Goal: Complete application form: Complete application form

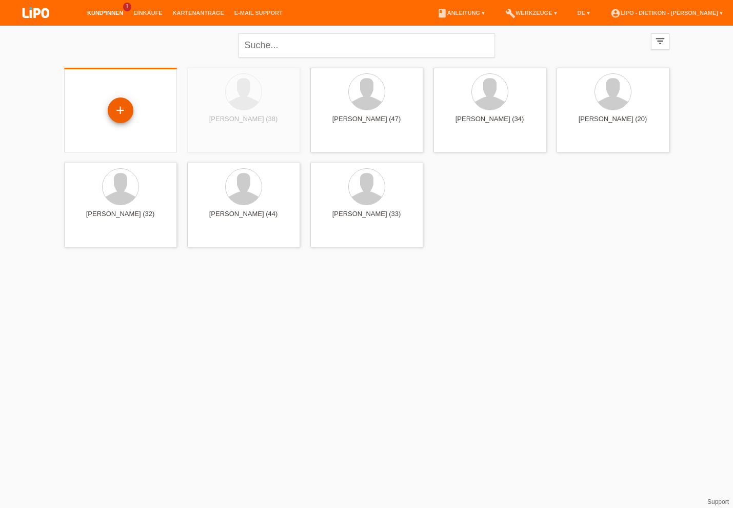
click at [121, 111] on div "+" at bounding box center [120, 110] width 25 height 17
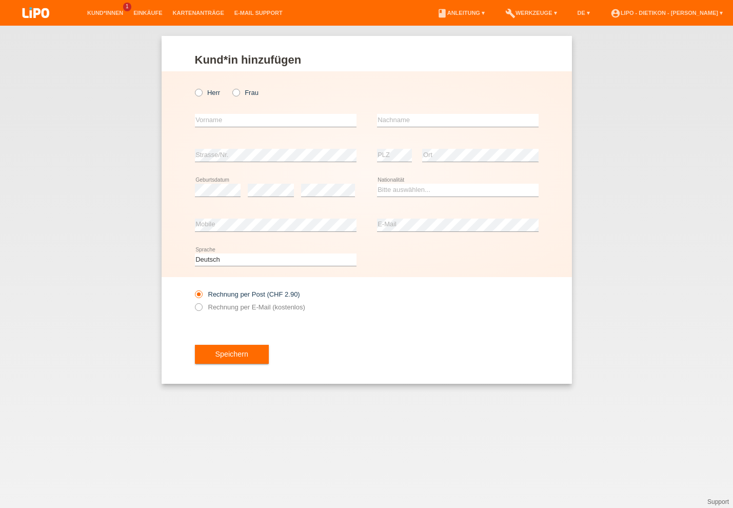
click at [231, 87] on icon at bounding box center [231, 87] width 0 height 0
click at [238, 93] on input "Frau" at bounding box center [236, 92] width 7 height 7
radio input "true"
click at [232, 124] on input "text" at bounding box center [276, 120] width 162 height 13
type input "Valbona"
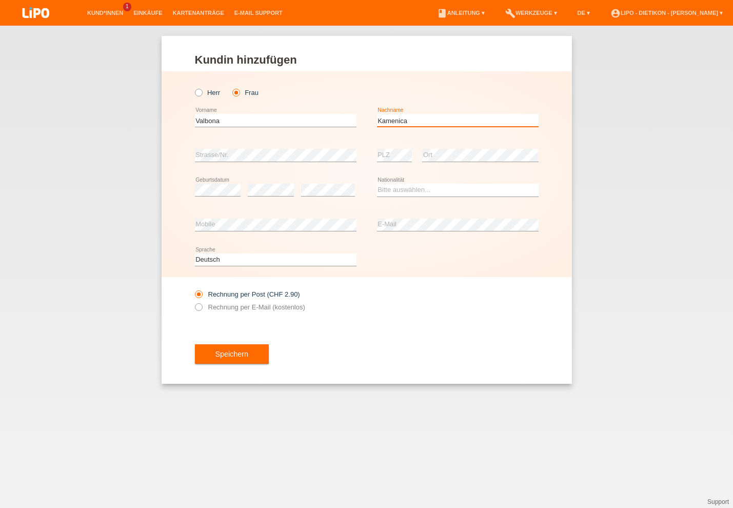
type input "Kamenica"
select select "XK"
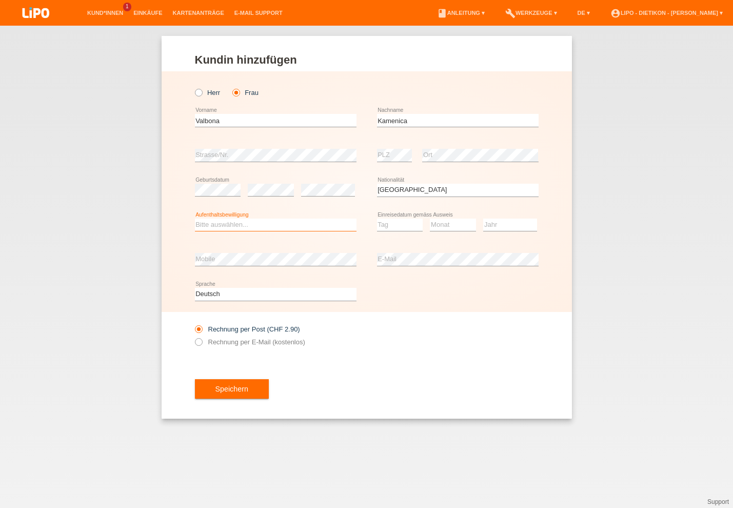
click at [276, 222] on select "Bitte auswählen... C B B - Flüchtlingsstatus Andere" at bounding box center [276, 225] width 162 height 12
select select "C"
click at [0, 0] on option "C" at bounding box center [0, 0] width 0 height 0
click at [392, 229] on select "Tag 01 02 03 04 05 06 07 08 09 10 11" at bounding box center [400, 225] width 46 height 12
select select "03"
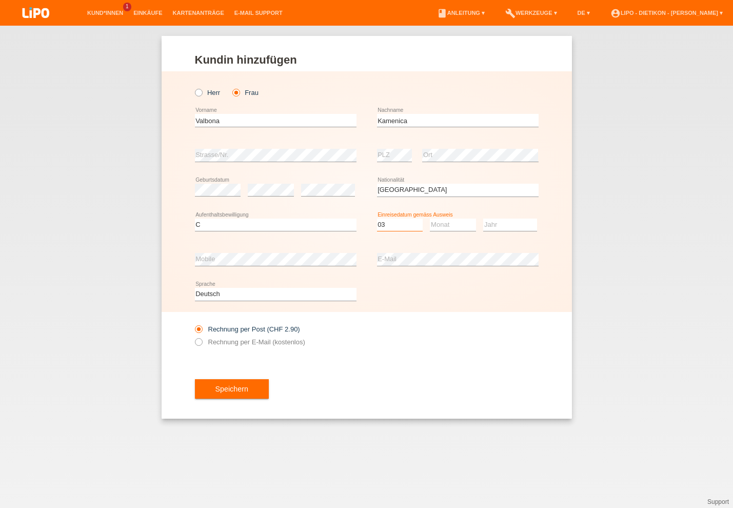
click at [0, 0] on option "03" at bounding box center [0, 0] width 0 height 0
click at [441, 225] on select "Monat 01 02 03 04 05 06 07 08 09 10 11" at bounding box center [453, 225] width 46 height 12
select select "03"
click at [0, 0] on option "03" at bounding box center [0, 0] width 0 height 0
click at [495, 224] on select "Jahr 2025 2024 2023 2022 2021 2020 2019 2018 2017 2016 2015 2014 2013 2012 2011…" at bounding box center [511, 225] width 54 height 12
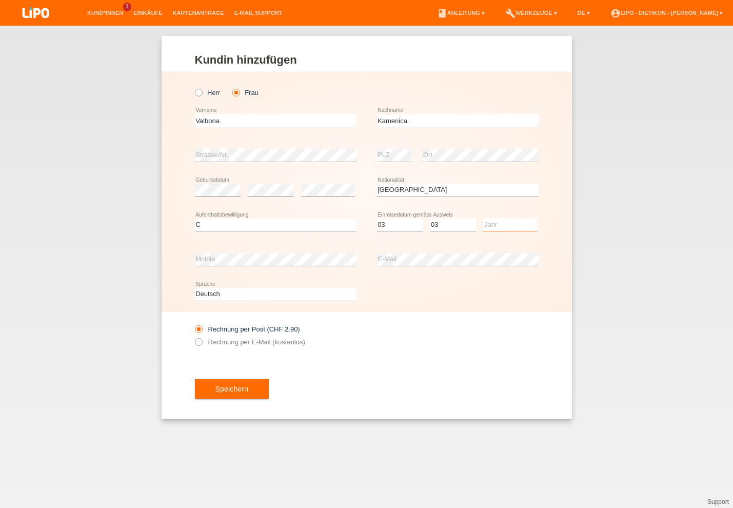
select select "2007"
click at [0, 0] on option "2007" at bounding box center [0, 0] width 0 height 0
click at [297, 246] on div "error Mobile" at bounding box center [276, 259] width 162 height 35
click at [296, 254] on div "error Mobile" at bounding box center [276, 259] width 162 height 35
click at [242, 399] on button "Speichern" at bounding box center [232, 389] width 74 height 20
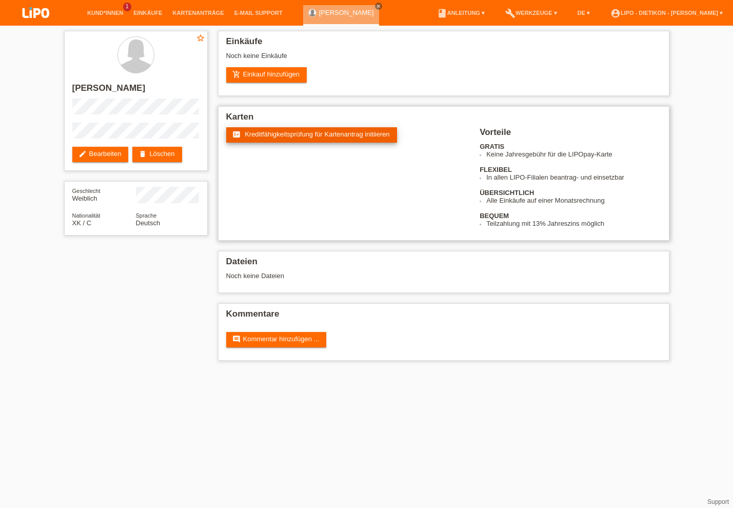
click at [298, 134] on span "Kreditfähigkeitsprüfung für Kartenantrag initiieren" at bounding box center [317, 134] width 145 height 8
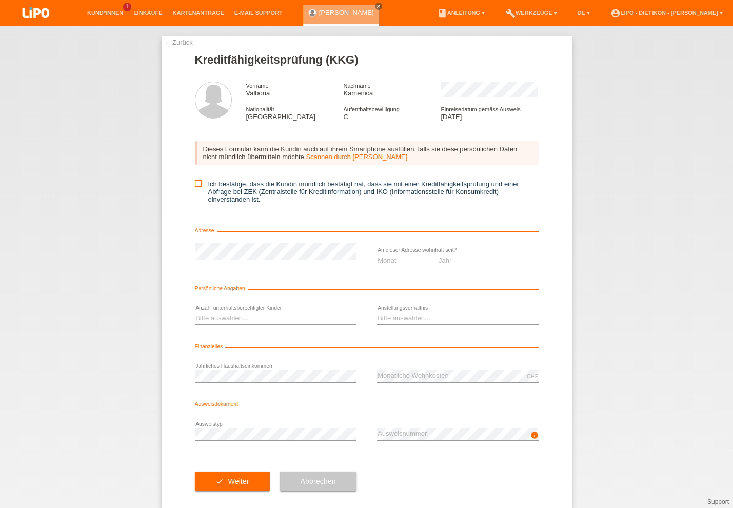
click at [199, 185] on icon at bounding box center [198, 183] width 7 height 7
click at [199, 185] on input "Ich bestätige, dass die Kundin mündlich bestätigt hat, dass sie mit einer Kredi…" at bounding box center [198, 183] width 7 height 7
checkbox input "true"
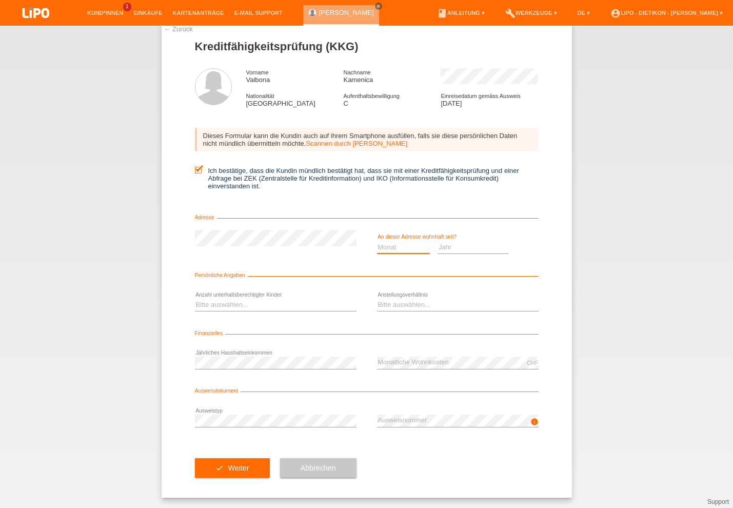
click at [388, 247] on select "Monat 01 02 03 04 05 06 07 08 09 10" at bounding box center [403, 247] width 53 height 12
click at [402, 248] on select "Monat 01 02 03 04 05 06 07 08 09 10" at bounding box center [403, 247] width 53 height 12
select select "08"
click at [0, 0] on option "08" at bounding box center [0, 0] width 0 height 0
click at [468, 244] on select "Jahr 2025 2024 2023 2022 2021 2020 2019 2018 2017 2016 2015 2014 2013 2012 2011…" at bounding box center [473, 247] width 71 height 12
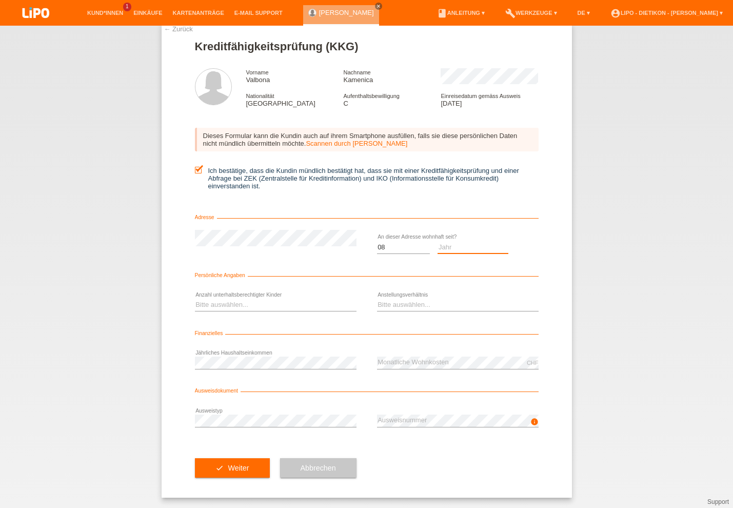
select select "2018"
click at [0, 0] on option "2018" at bounding box center [0, 0] width 0 height 0
click at [286, 306] on select "Bitte auswählen... 0 1 2 3 4 5 6 7 8 9" at bounding box center [276, 305] width 162 height 12
select select "0"
click at [0, 0] on option "0" at bounding box center [0, 0] width 0 height 0
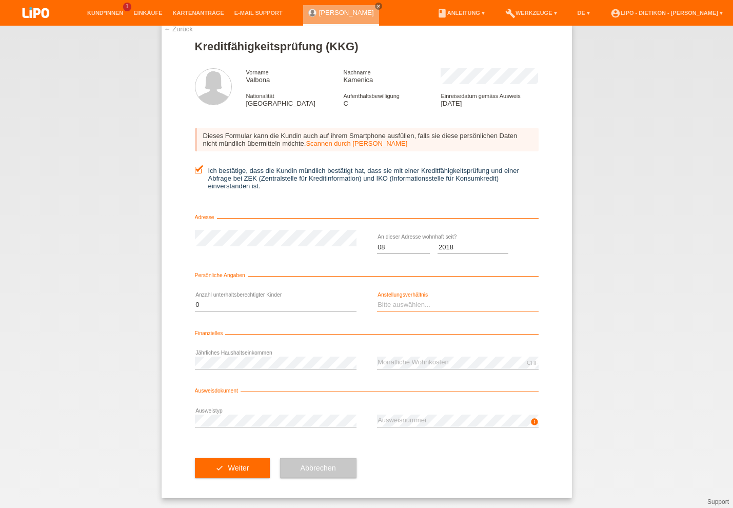
click at [412, 301] on select "Bitte auswählen... Unbefristet Befristet Lehrling/Student Pensioniert Nicht arb…" at bounding box center [458, 305] width 162 height 12
select select "UNLIMITED"
click at [0, 0] on option "Unbefristet" at bounding box center [0, 0] width 0 height 0
click at [257, 462] on button "check Weiter" at bounding box center [232, 468] width 75 height 20
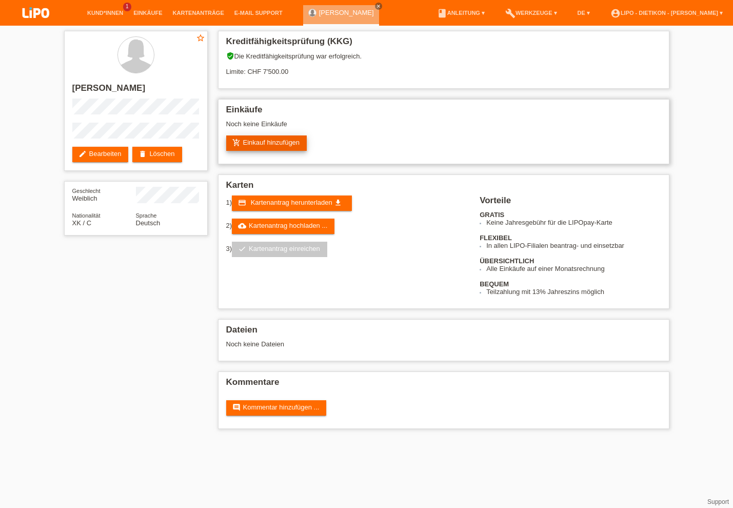
click at [258, 147] on link "add_shopping_cart Einkauf hinzufügen" at bounding box center [266, 143] width 81 height 15
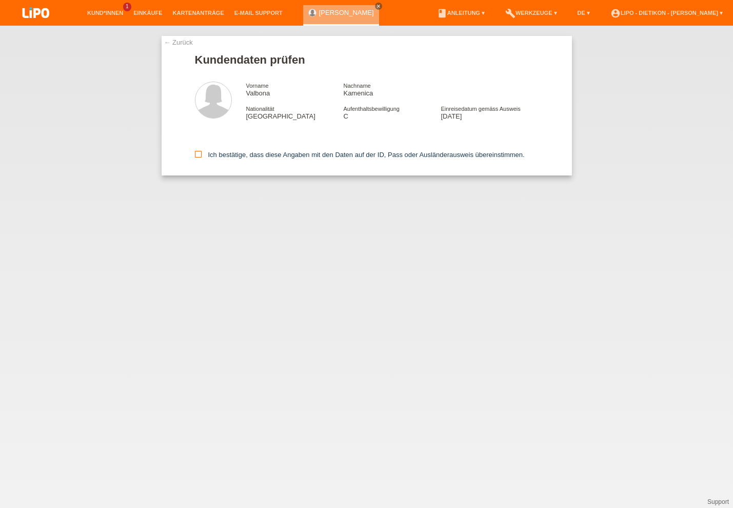
click at [222, 159] on label "Ich bestätige, dass diese Angaben mit den Daten auf der ID, Pass oder Ausländer…" at bounding box center [360, 155] width 330 height 8
click at [202, 158] on input "Ich bestätige, dass diese Angaben mit den Daten auf der ID, Pass oder Ausländer…" at bounding box center [198, 154] width 7 height 7
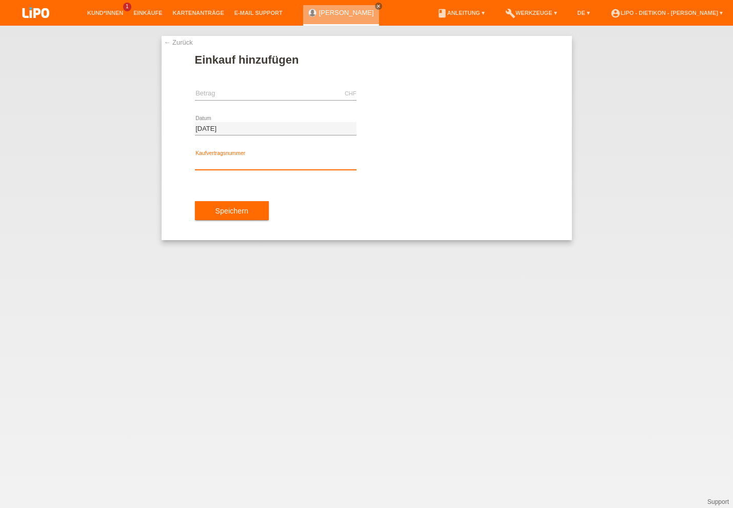
click at [235, 161] on input "text" at bounding box center [276, 163] width 162 height 13
type input "x"
type input "XB1PRN"
click at [231, 86] on div "CHF error Betrag" at bounding box center [276, 93] width 162 height 35
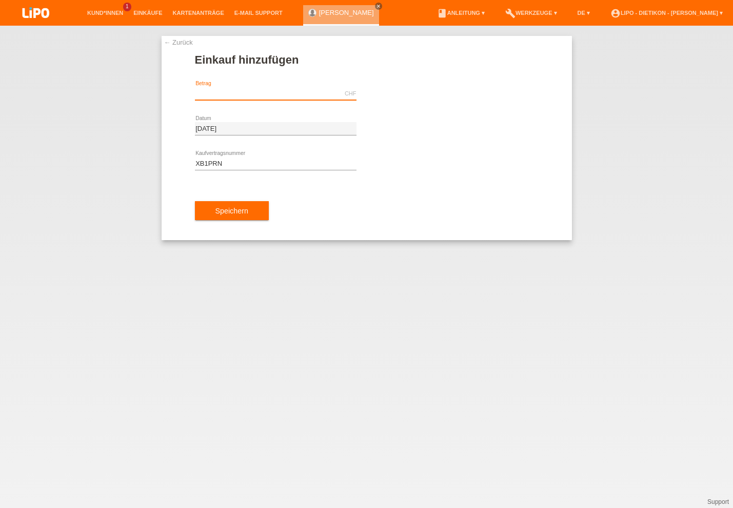
click at [232, 97] on input "text" at bounding box center [276, 93] width 162 height 13
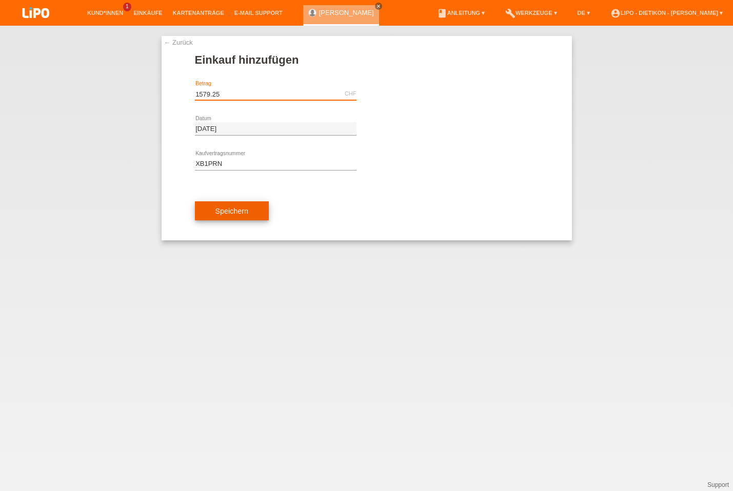
type input "1579.25"
click at [238, 210] on button "Speichern" at bounding box center [232, 211] width 74 height 20
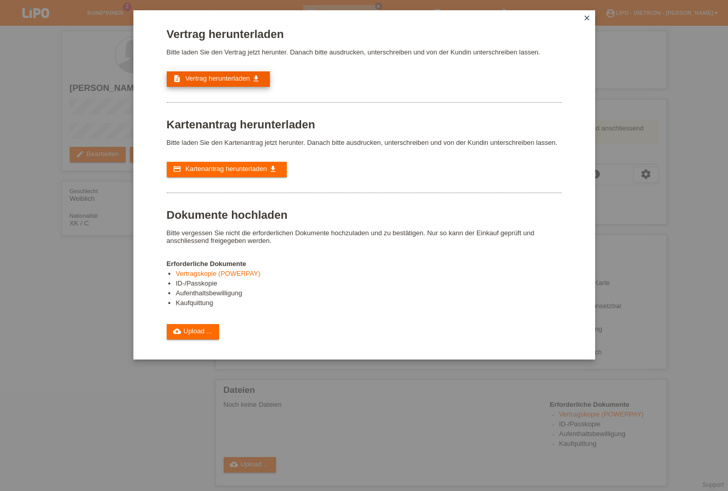
click at [246, 81] on span "Vertrag herunterladen" at bounding box center [217, 78] width 65 height 8
click at [267, 172] on span "Kartenantrag herunterladen" at bounding box center [226, 169] width 82 height 8
click at [324, 456] on div "Vertrag herunterladen Bitte laden Sie den Vertrag jetzt herunter. Danach bitte …" at bounding box center [364, 245] width 728 height 491
click at [205, 339] on link "cloud_upload Upload ..." at bounding box center [193, 331] width 53 height 15
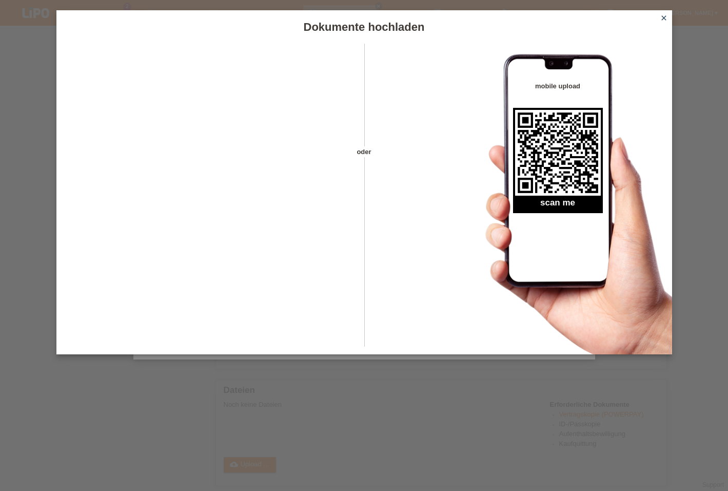
click at [669, 21] on link "close" at bounding box center [663, 19] width 13 height 12
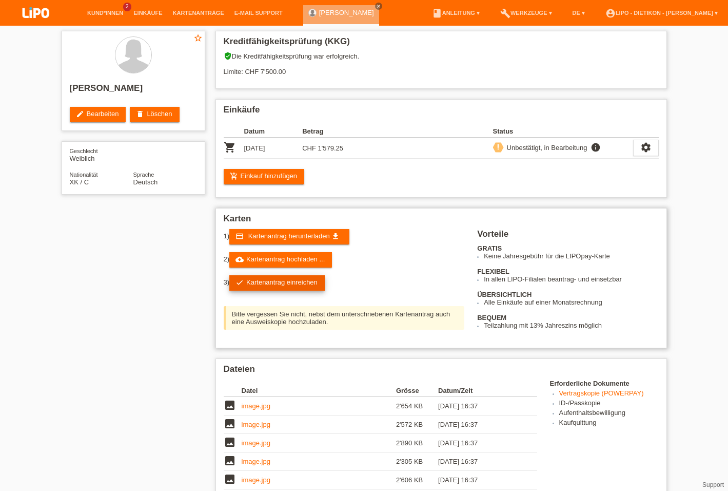
click at [310, 288] on link "check Kartenantrag einreichen" at bounding box center [276, 282] width 95 height 15
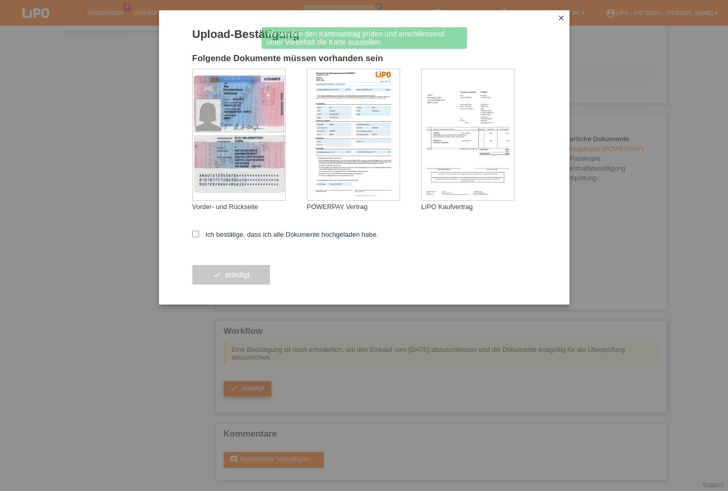
scroll to position [214, 0]
click at [299, 231] on form "Upload-Bestätigung Folgende Dokumente müssen vorhanden sein Kamenica Valbona Vo…" at bounding box center [364, 166] width 344 height 277
click at [296, 232] on label "Ich bestätige, dass ich alle Dokumente hochgeladen habe." at bounding box center [285, 234] width 186 height 8
click at [199, 232] on input "Ich bestätige, dass ich alle Dokumente hochgeladen habe." at bounding box center [195, 233] width 7 height 7
checkbox input "true"
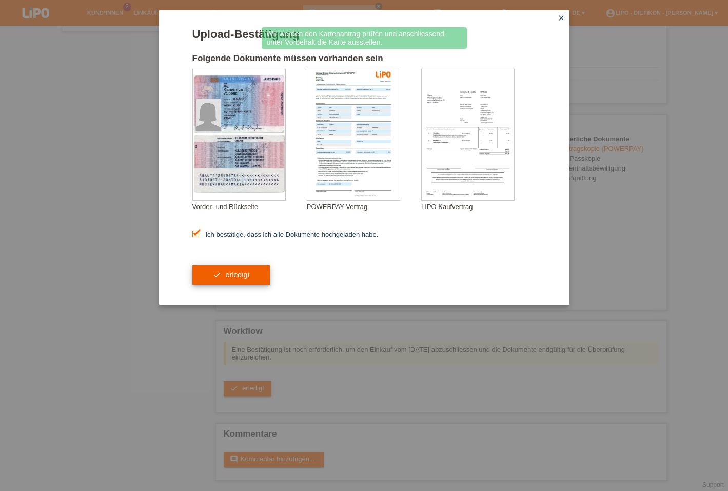
click at [232, 272] on button "check erledigt" at bounding box center [231, 275] width 78 height 20
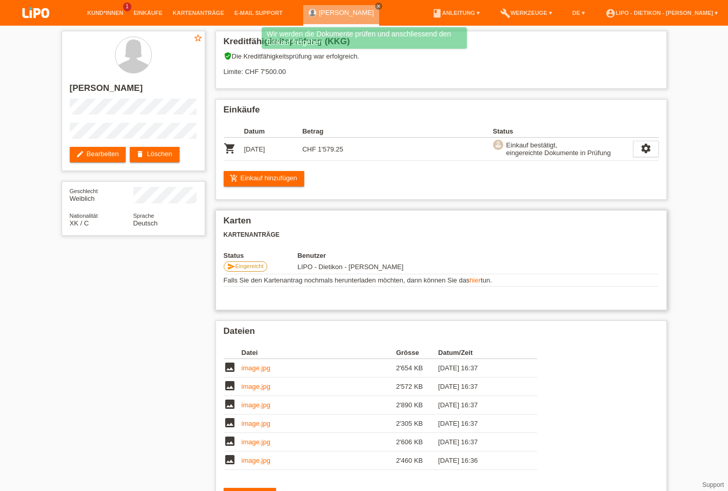
scroll to position [112, 0]
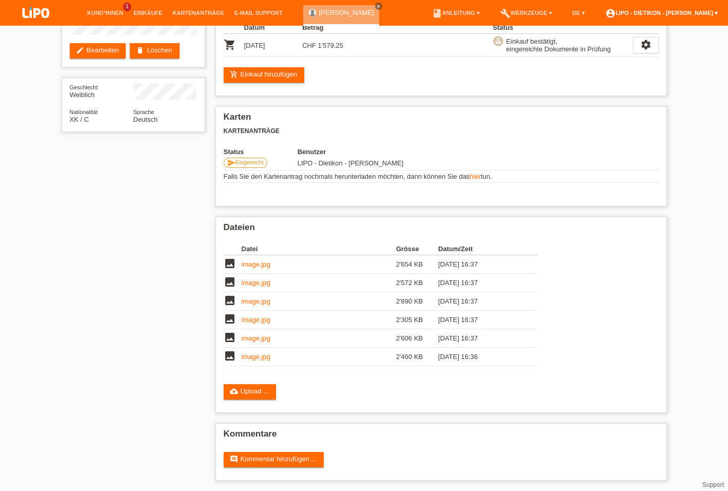
click at [667, 11] on link "account_circle LIPO - Dietikon - [PERSON_NAME] ▾" at bounding box center [662, 13] width 123 height 6
click at [605, 50] on div "LIPO - Dietikon - [PERSON_NAME] [PERSON_NAME][EMAIL_ADDRESS][DOMAIN_NAME] Logout" at bounding box center [660, 50] width 138 height 66
click at [604, 70] on link "Logout" at bounding box center [607, 74] width 21 height 8
